Goal: Navigation & Orientation: Find specific page/section

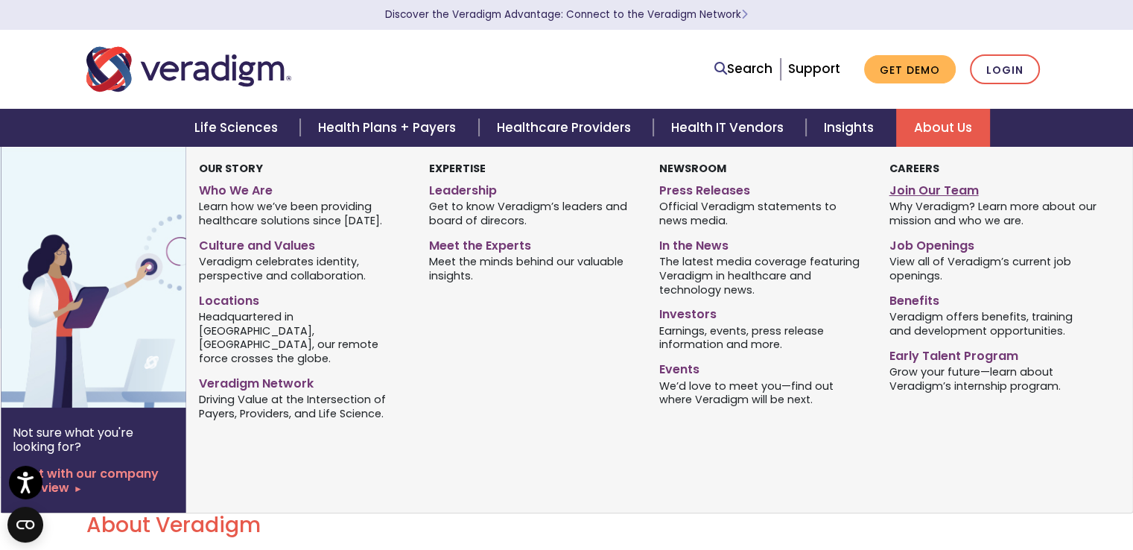
click at [925, 189] on link "Join Our Team" at bounding box center [993, 188] width 208 height 22
